Goal: Task Accomplishment & Management: Use online tool/utility

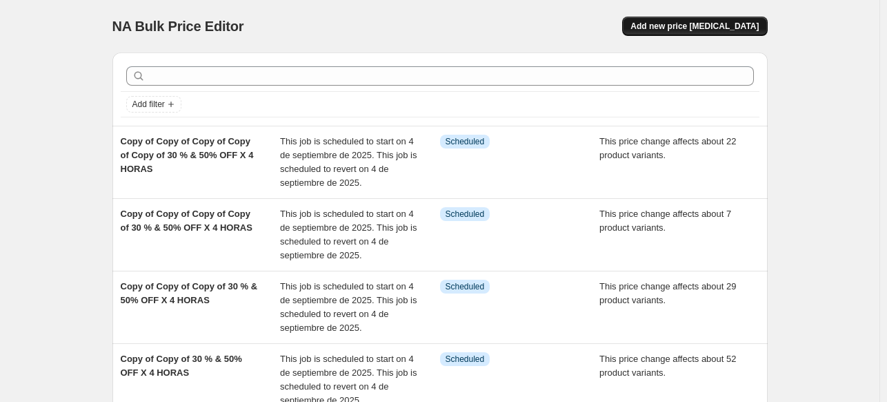
click at [693, 21] on span "Add new price [MEDICAL_DATA]" at bounding box center [695, 26] width 128 height 11
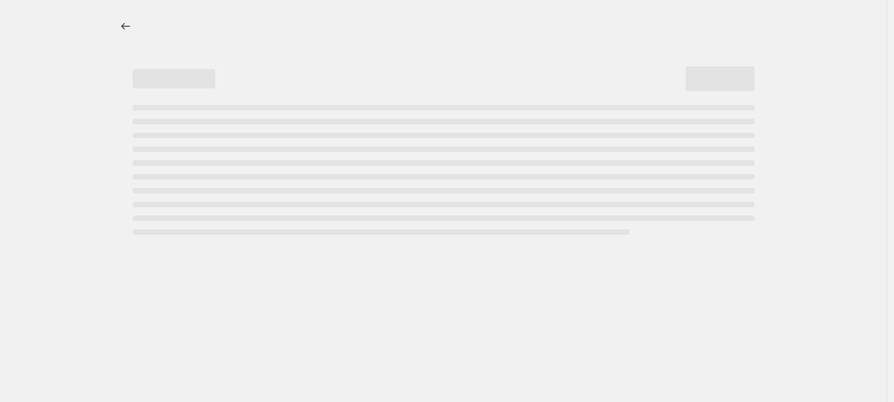
select select "percentage"
